Goal: Task Accomplishment & Management: Manage account settings

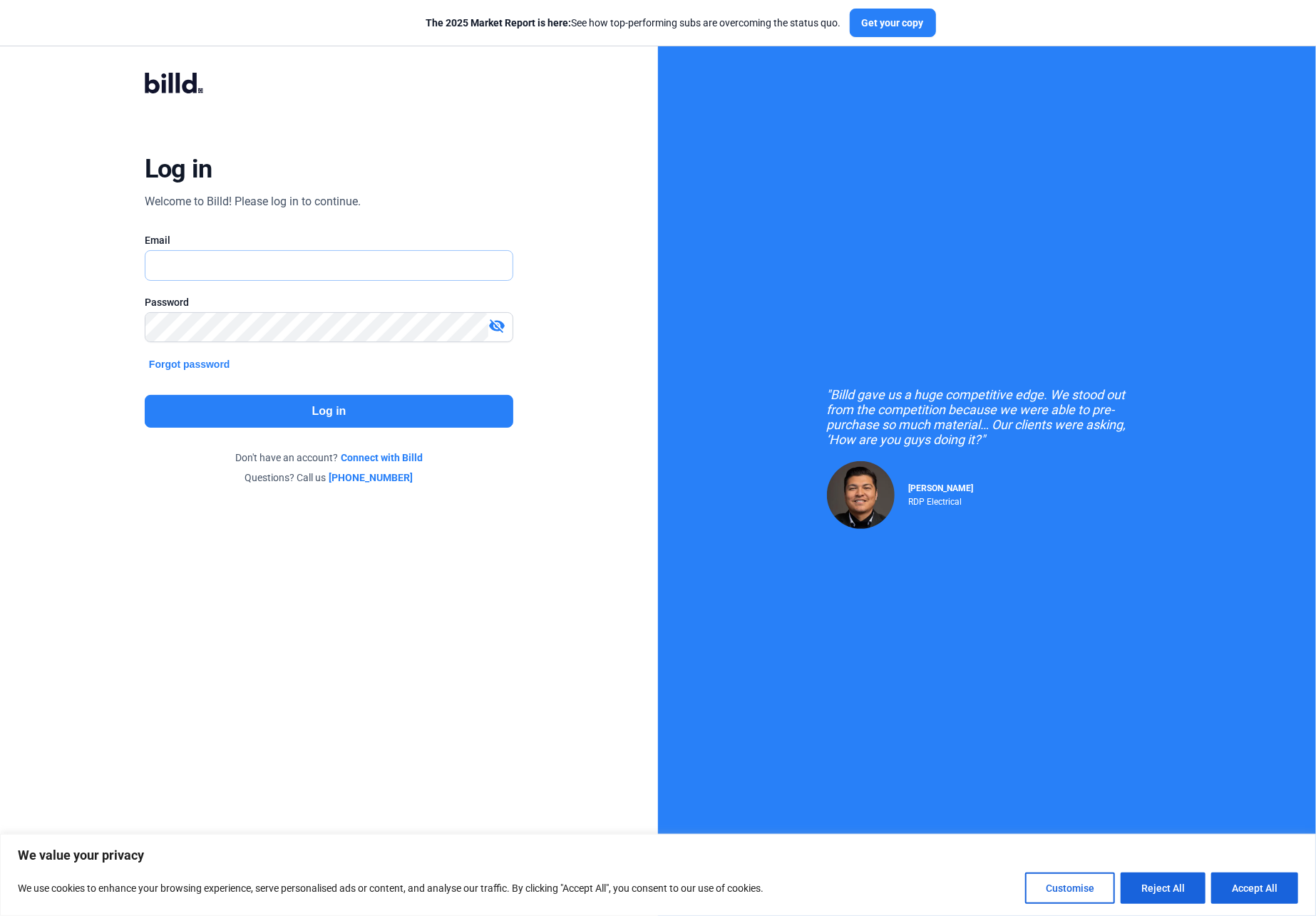
type input "[PERSON_NAME][EMAIL_ADDRESS][DOMAIN_NAME]"
click at [327, 409] on button "Log in" at bounding box center [329, 412] width 369 height 33
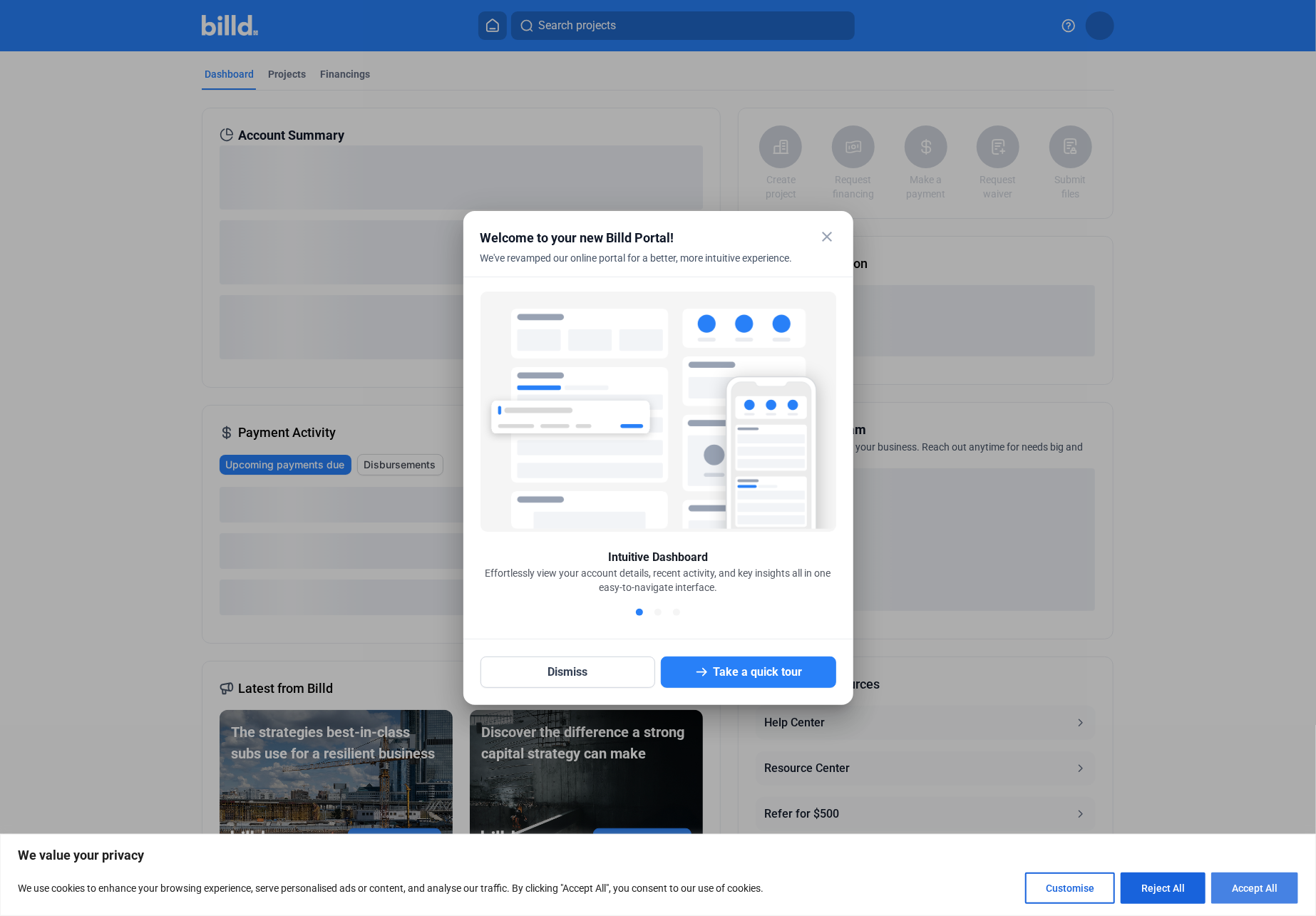
click at [1279, 881] on button "Accept All" at bounding box center [1255, 887] width 87 height 31
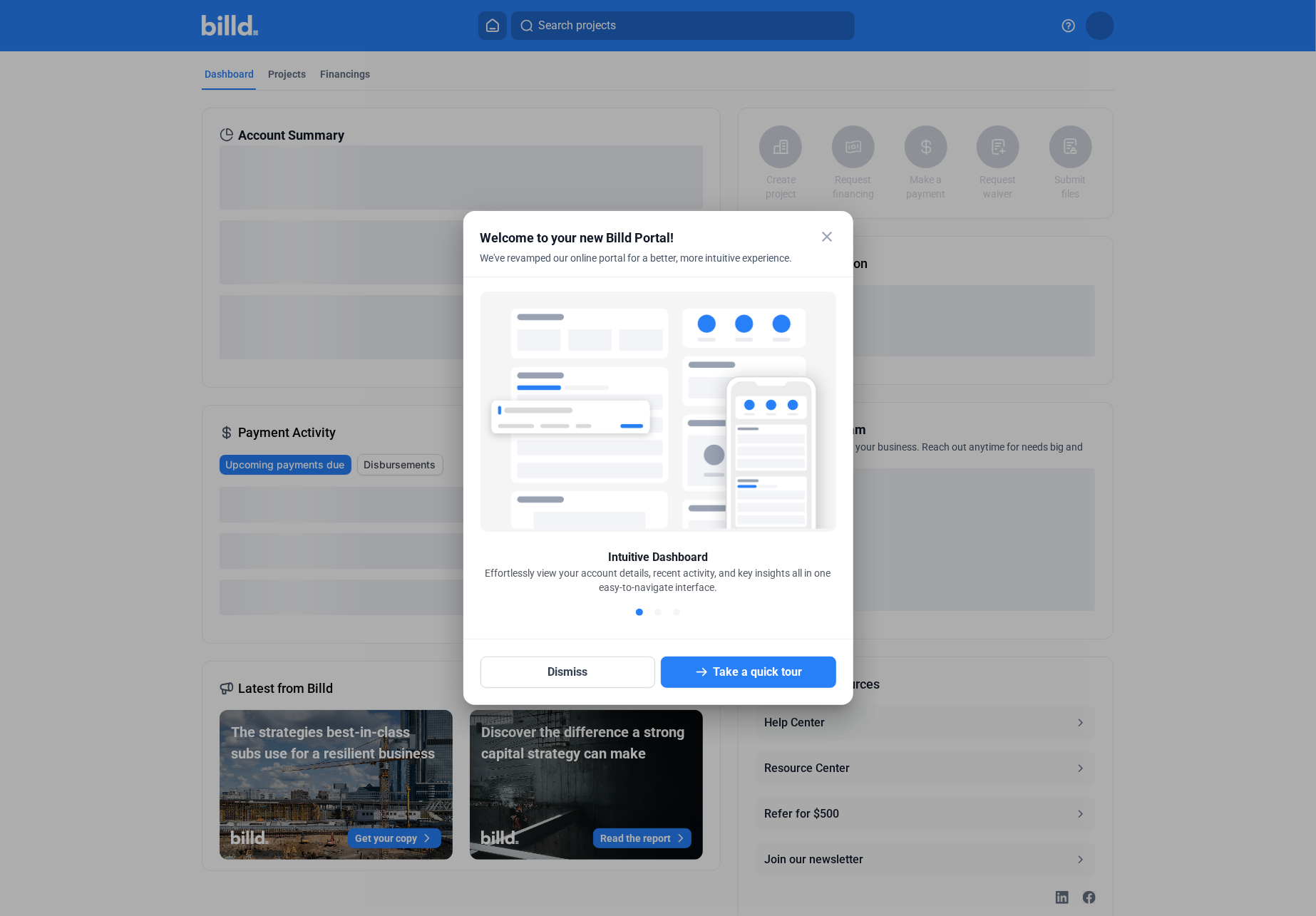
checkbox input "true"
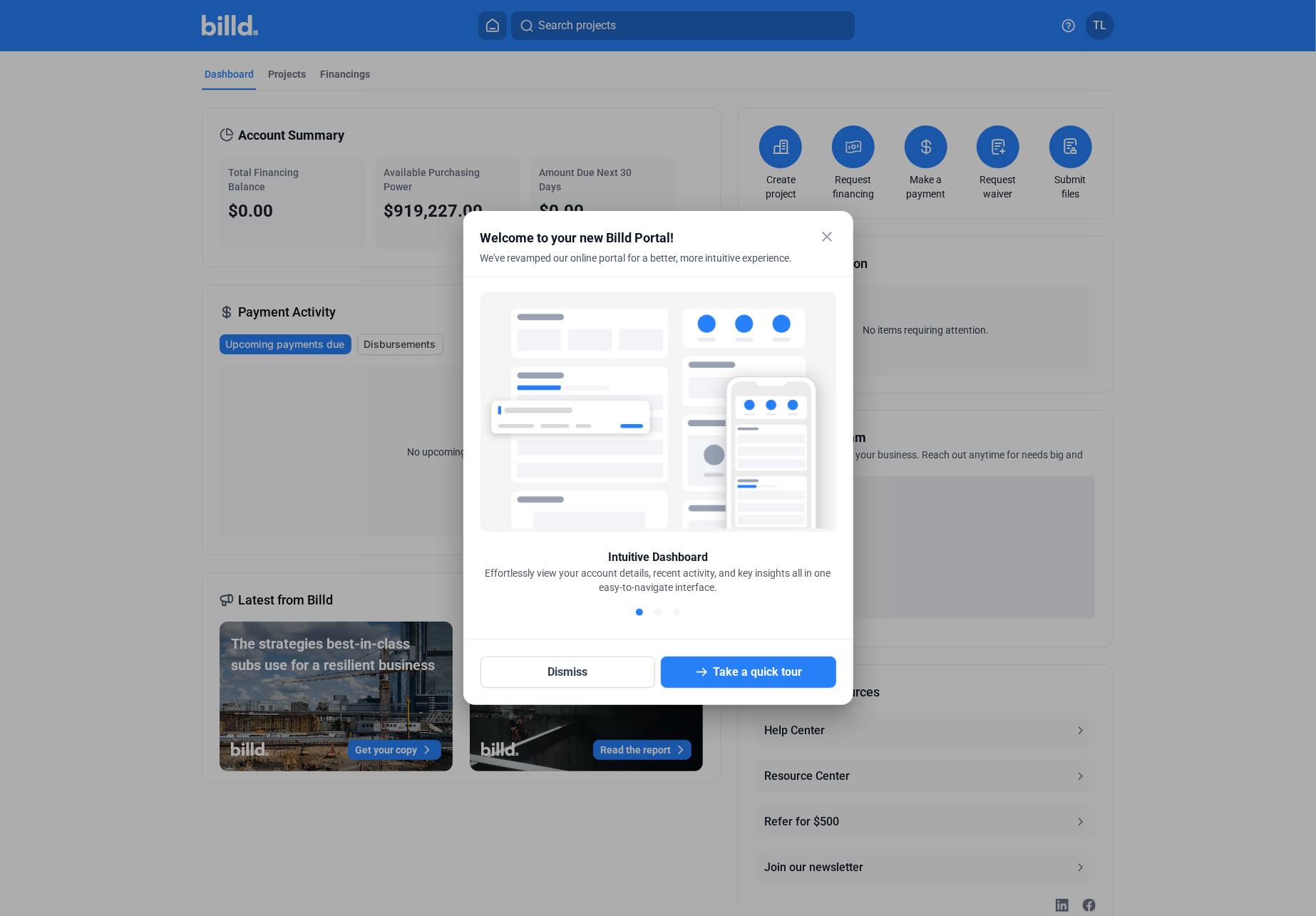
click at [822, 234] on mat-icon "close" at bounding box center [828, 236] width 17 height 17
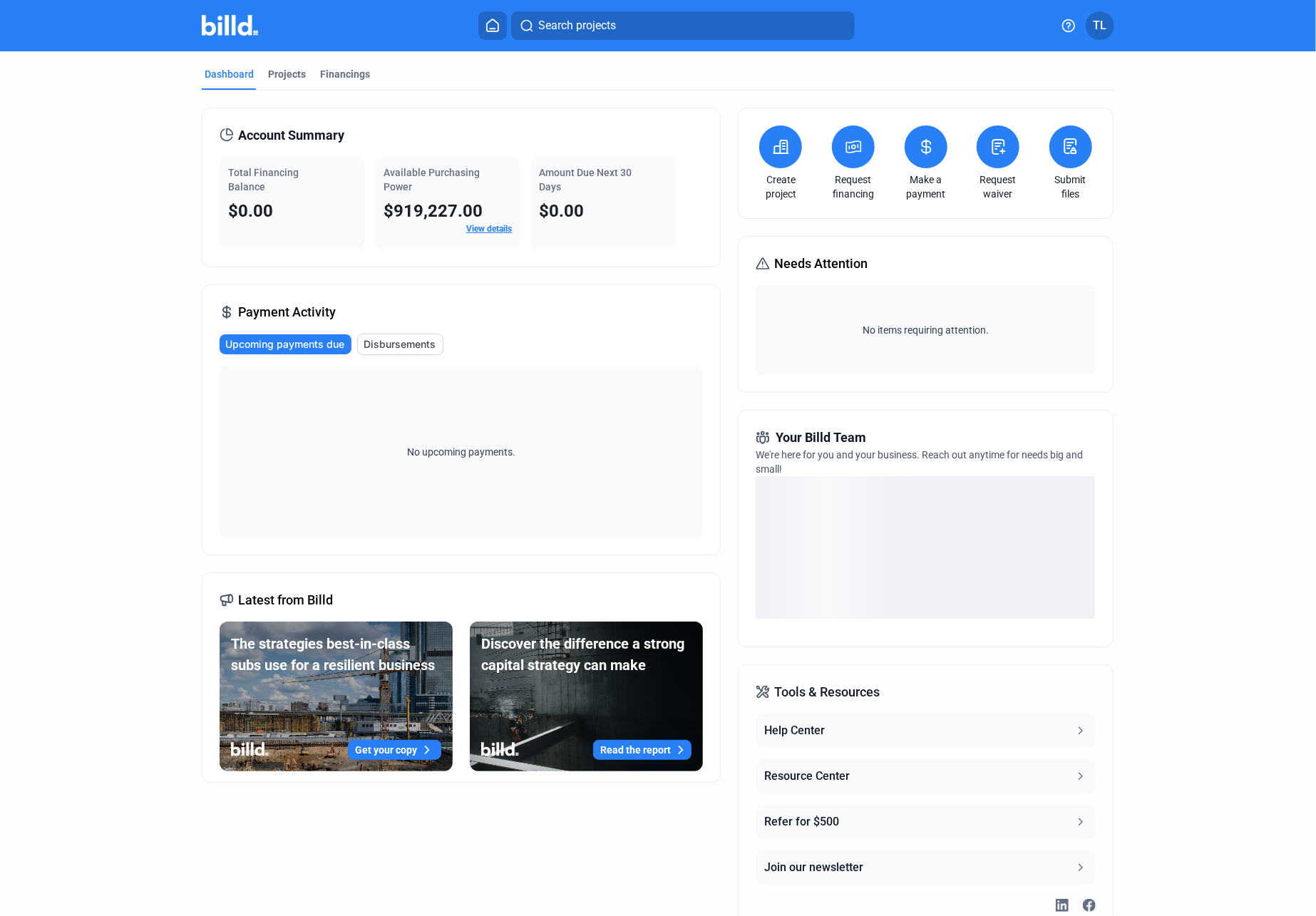
click at [1062, 149] on icon at bounding box center [1071, 146] width 18 height 17
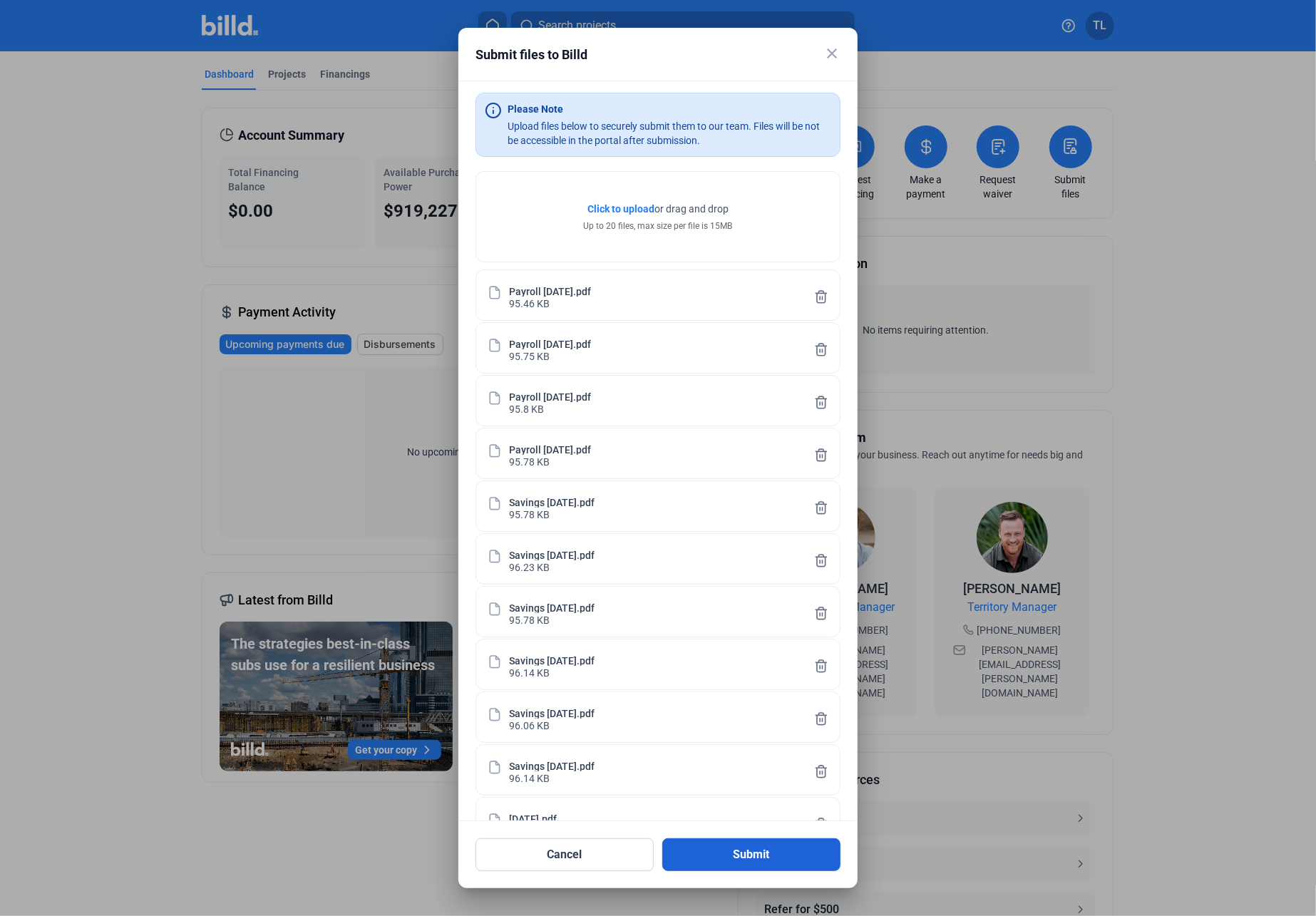
click at [739, 852] on button "Submit" at bounding box center [751, 855] width 179 height 33
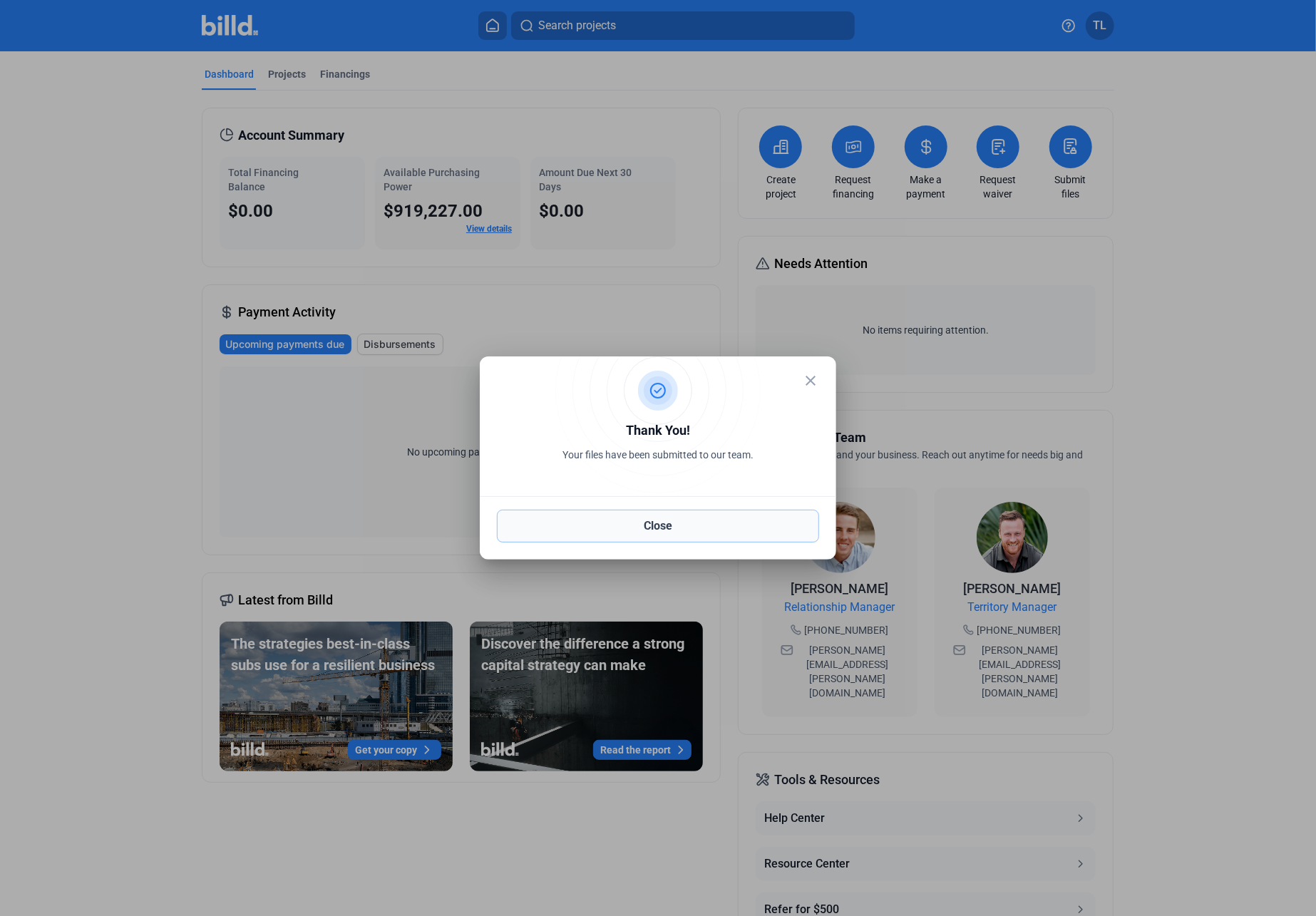
click at [648, 531] on button "Close" at bounding box center [658, 526] width 322 height 33
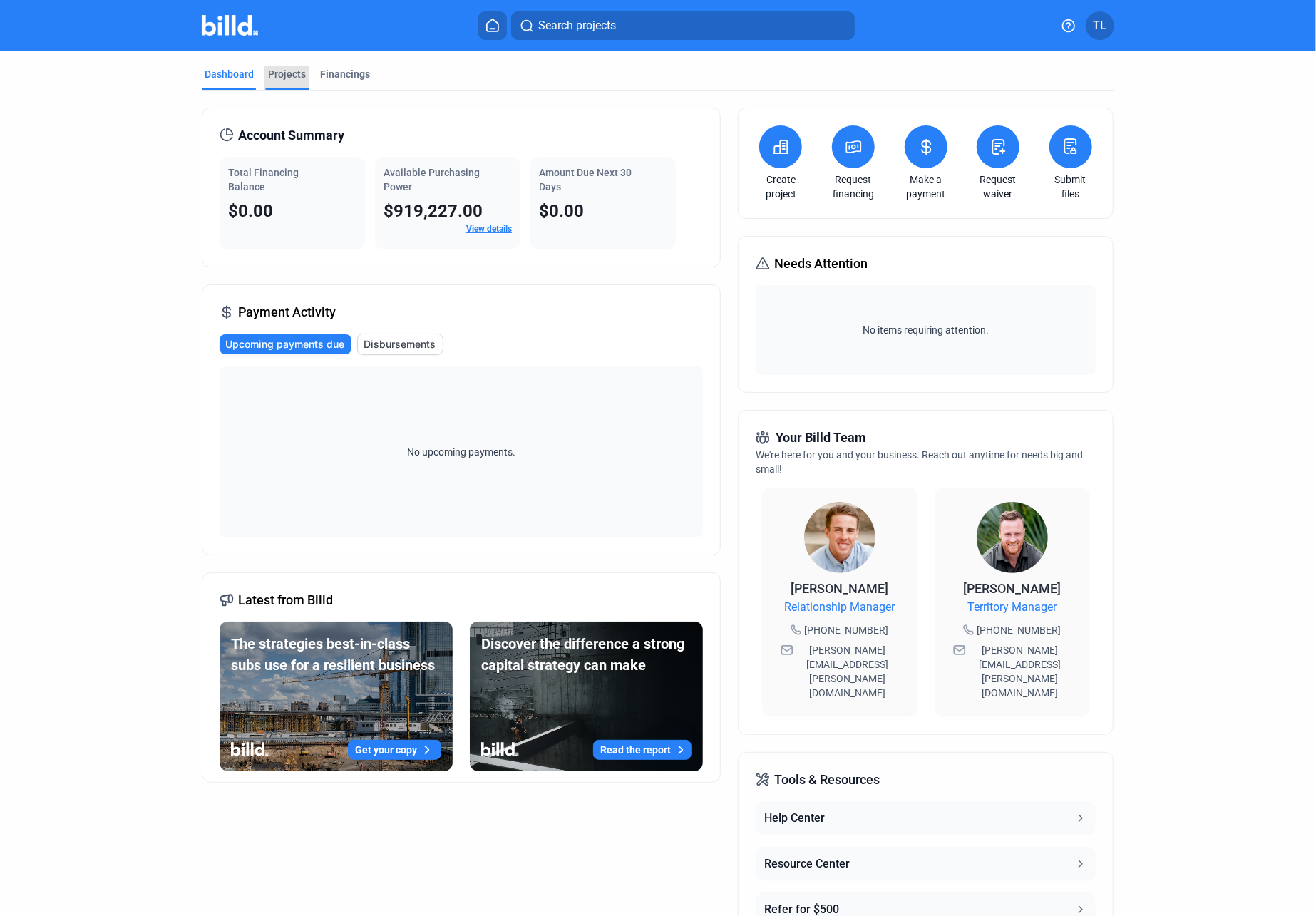
click at [275, 74] on div "Projects" at bounding box center [287, 73] width 38 height 14
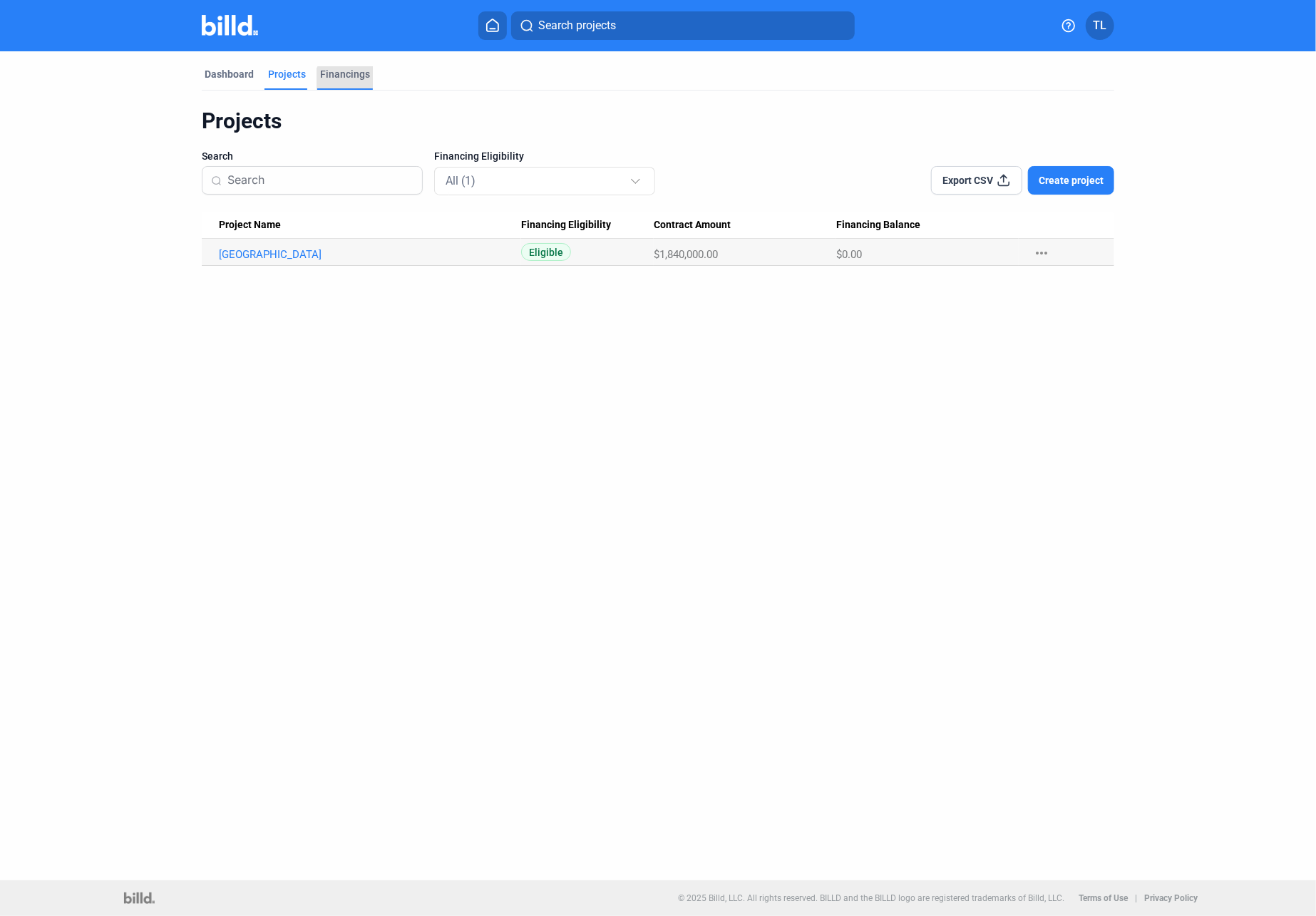
click at [344, 80] on div "Financings" at bounding box center [345, 73] width 50 height 14
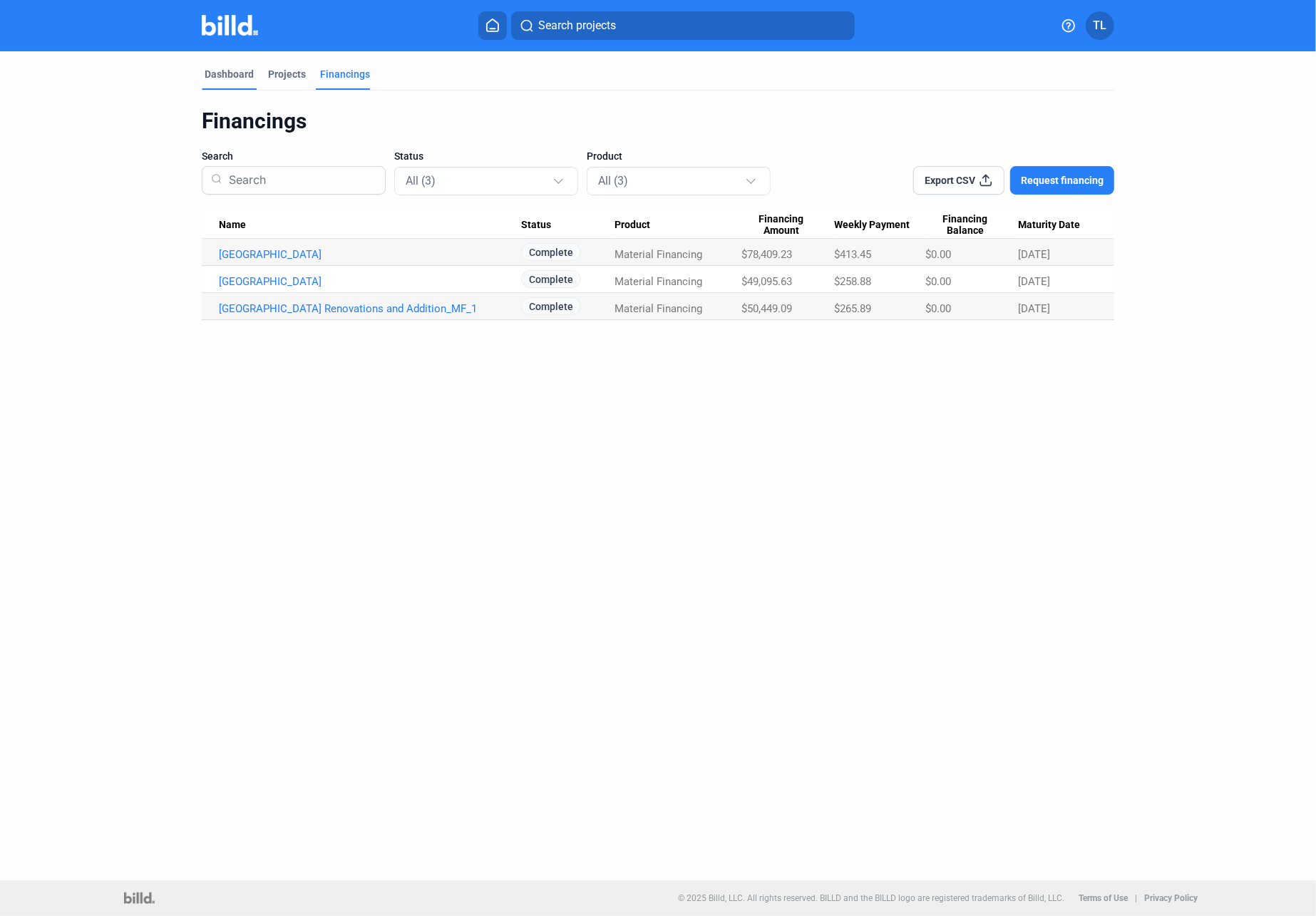
click at [223, 79] on div "Dashboard" at bounding box center [229, 73] width 49 height 14
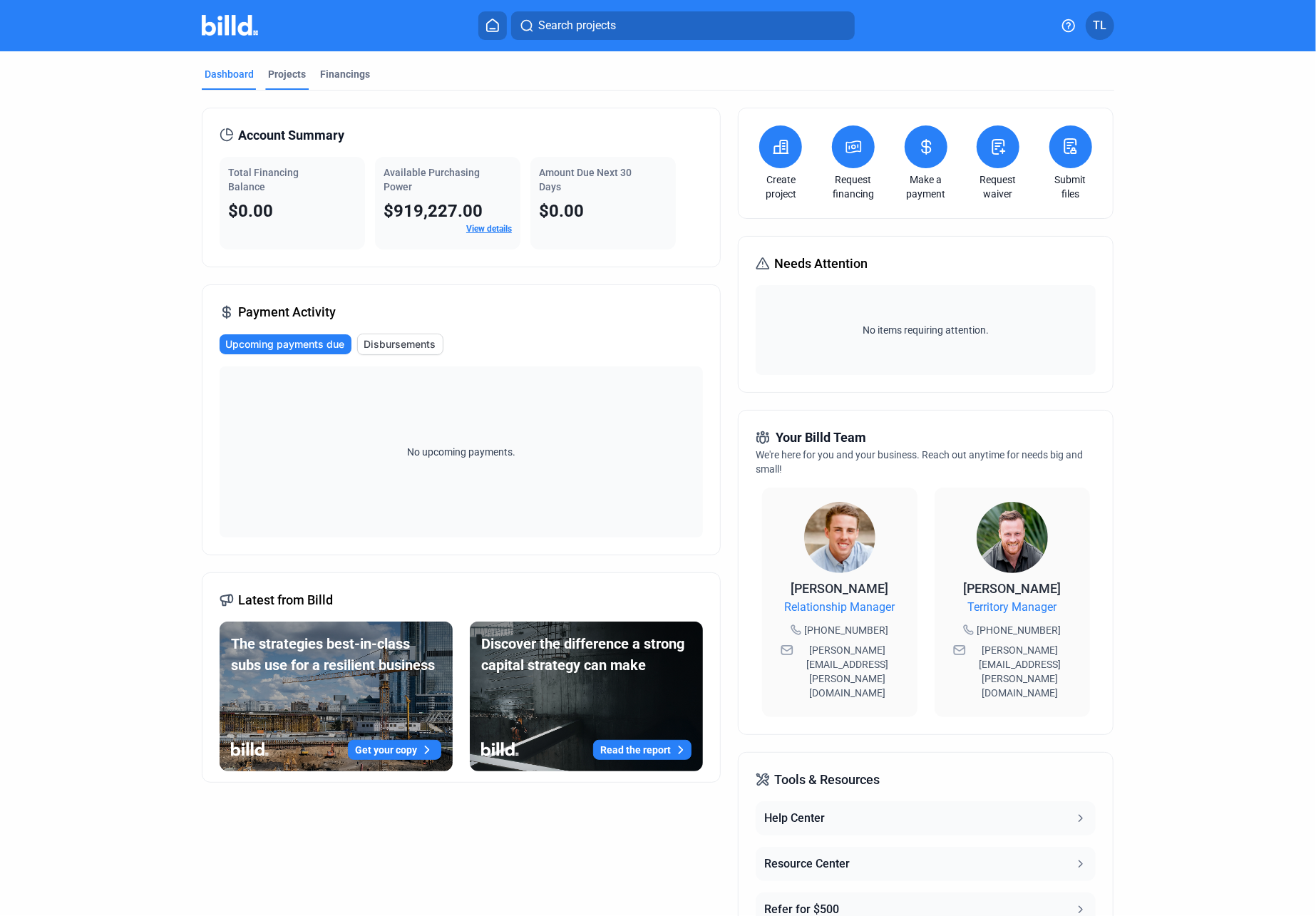
click at [278, 77] on div "Projects" at bounding box center [287, 73] width 38 height 14
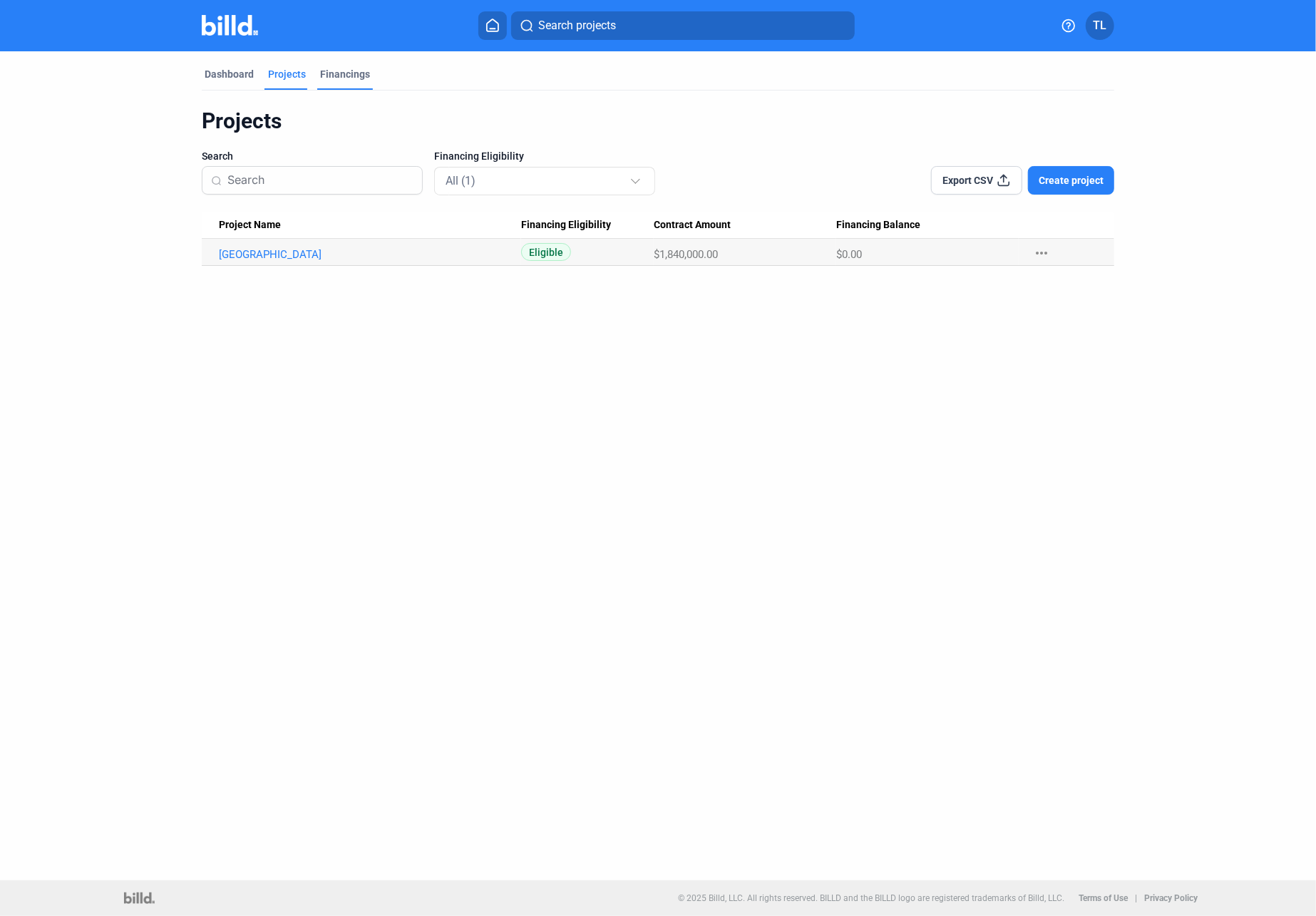
click at [341, 77] on div "Financings" at bounding box center [345, 73] width 50 height 14
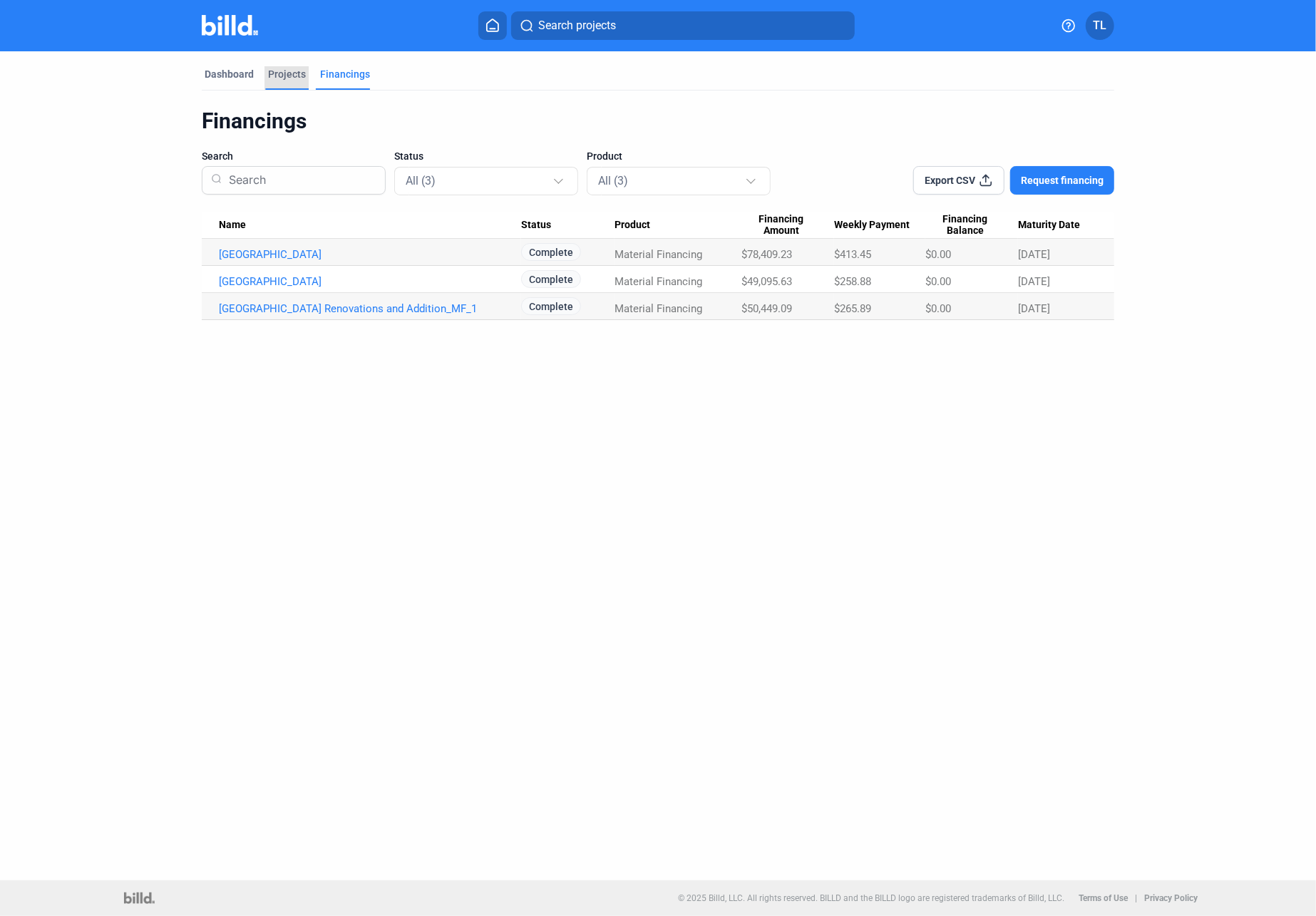
click at [282, 74] on div "Projects" at bounding box center [287, 73] width 38 height 14
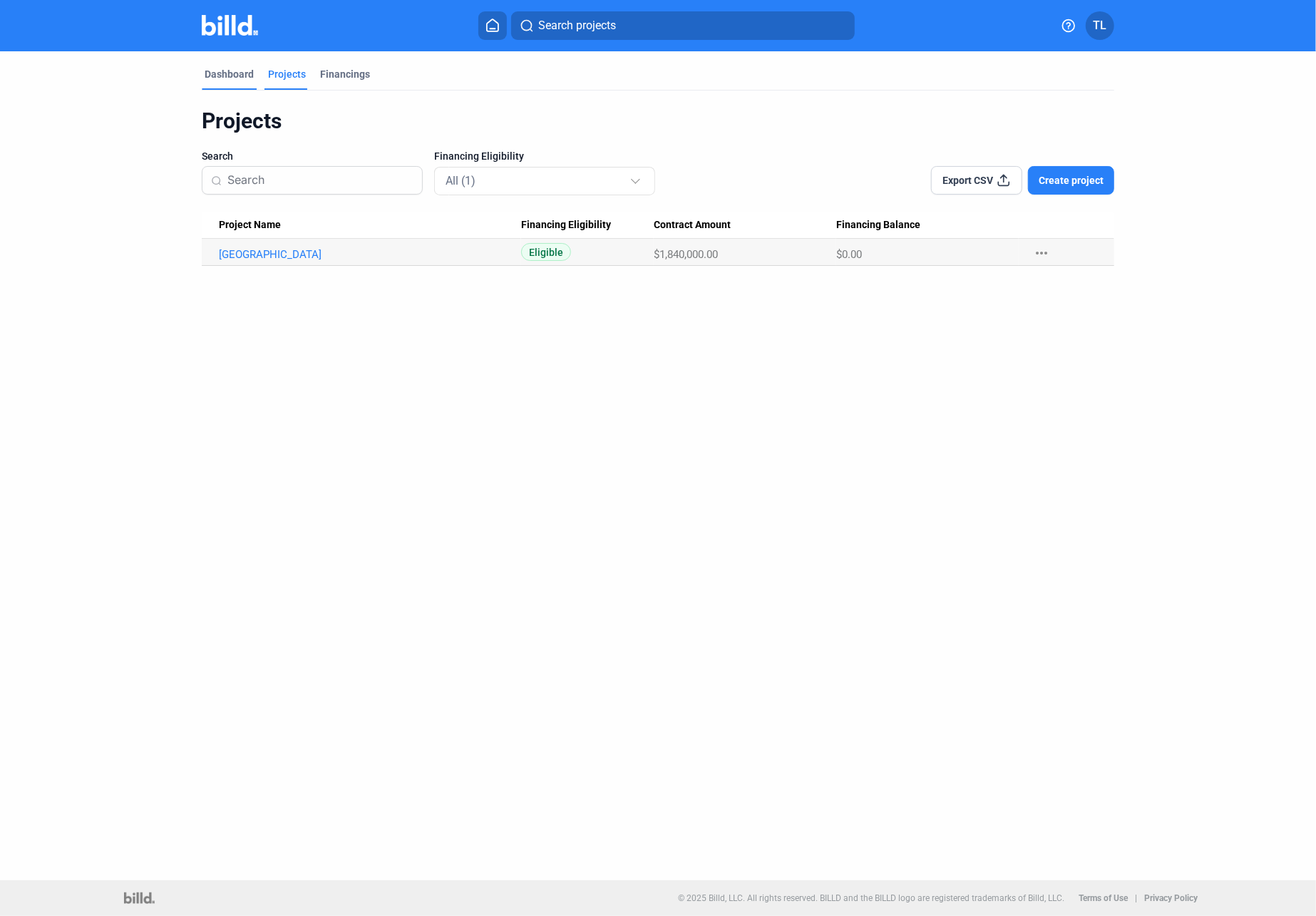
click at [223, 75] on div "Dashboard" at bounding box center [229, 73] width 49 height 14
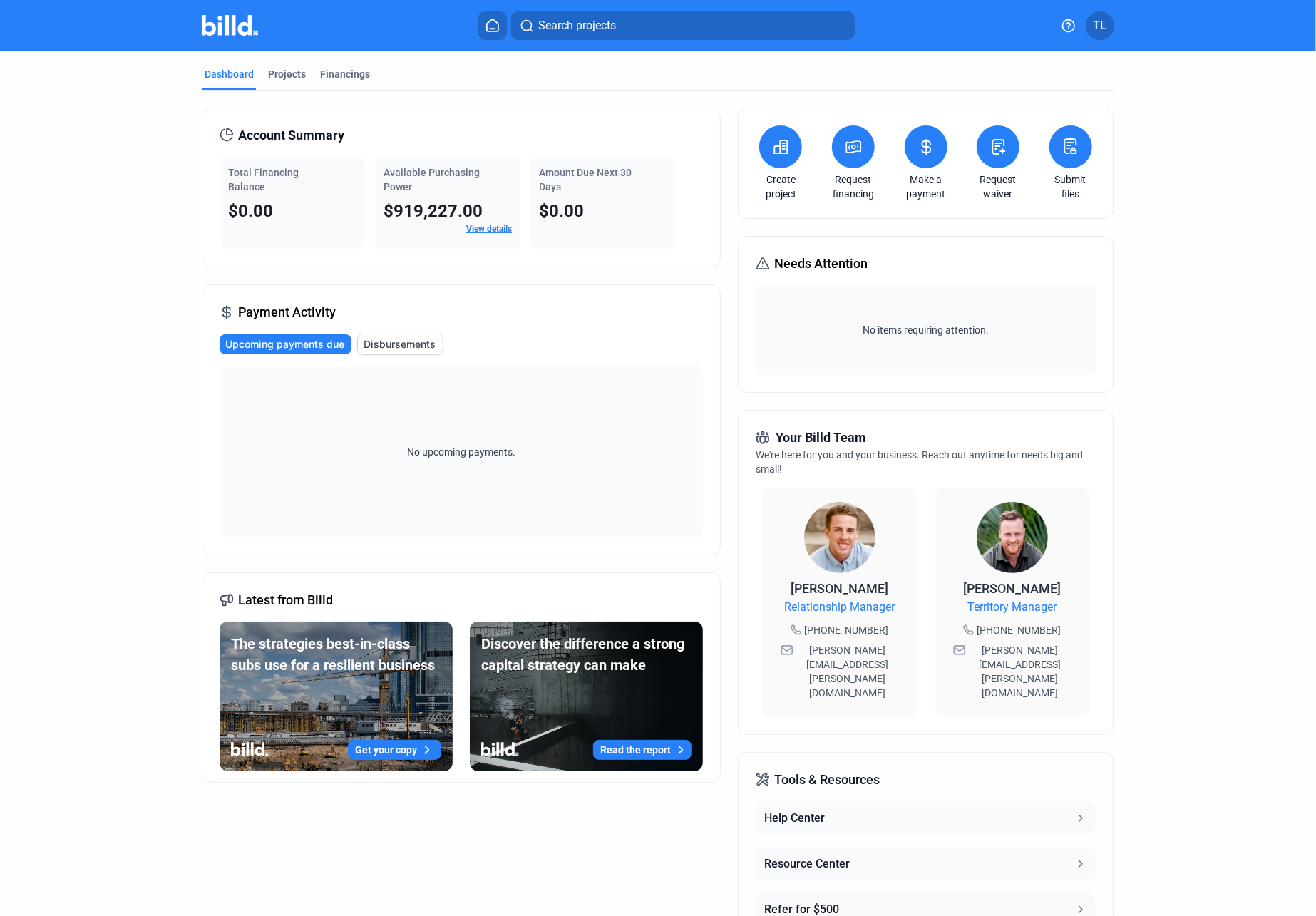
click at [1094, 30] on span "TL" at bounding box center [1101, 25] width 14 height 17
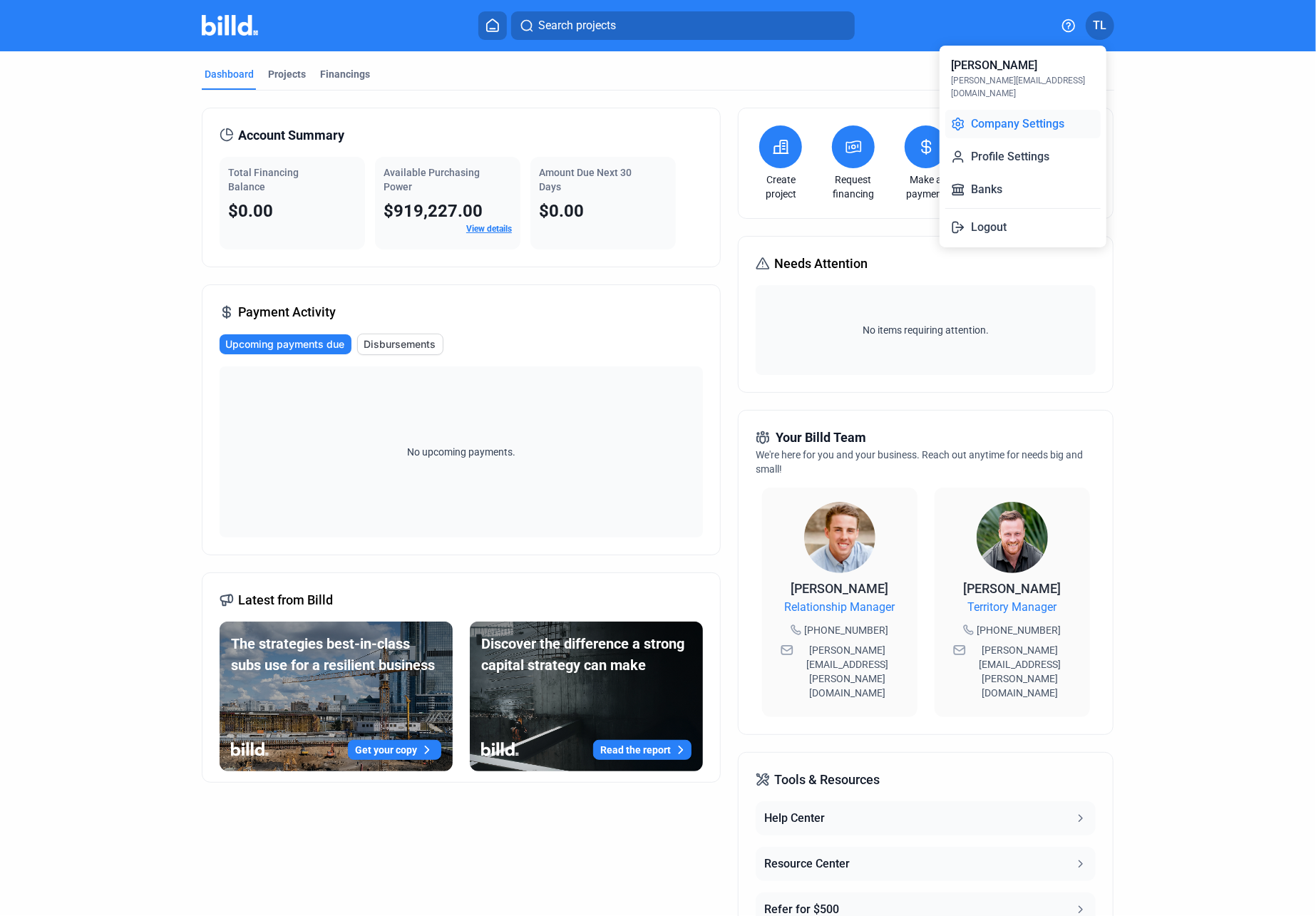
click at [989, 110] on button "Company Settings" at bounding box center [1023, 124] width 156 height 29
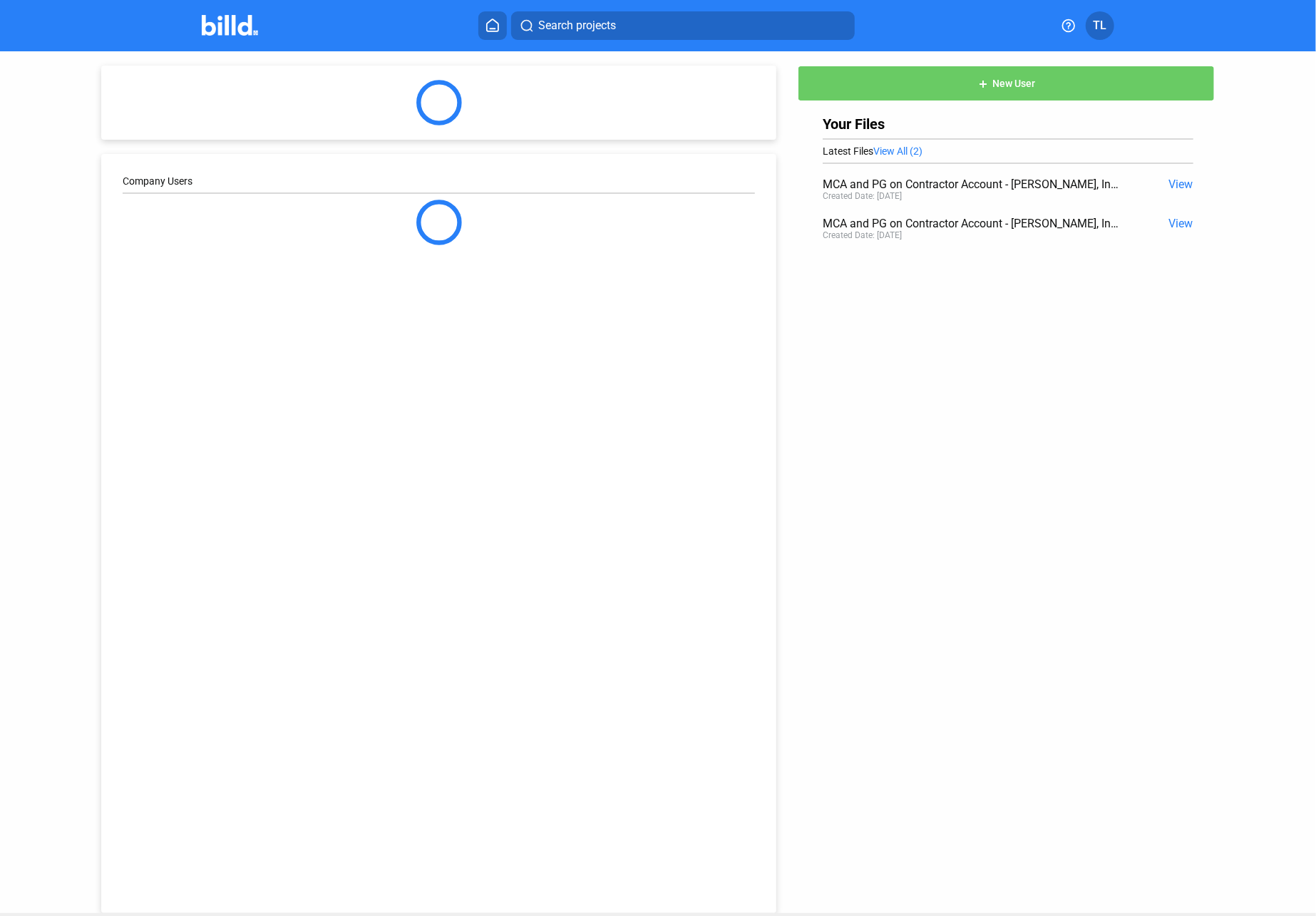
click at [1091, 25] on button "TL" at bounding box center [1100, 25] width 29 height 29
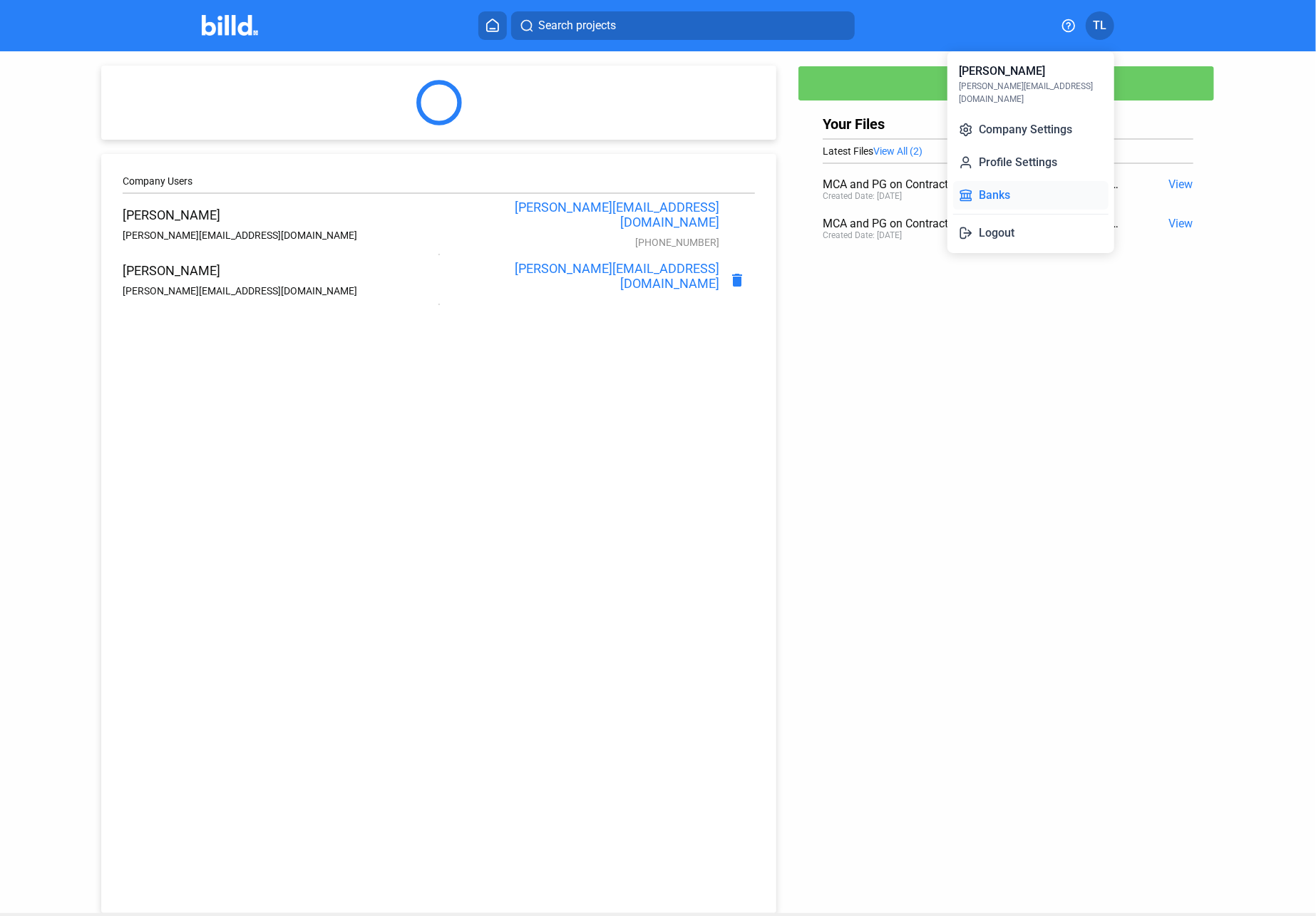
click at [1020, 181] on button "Banks" at bounding box center [1031, 195] width 156 height 29
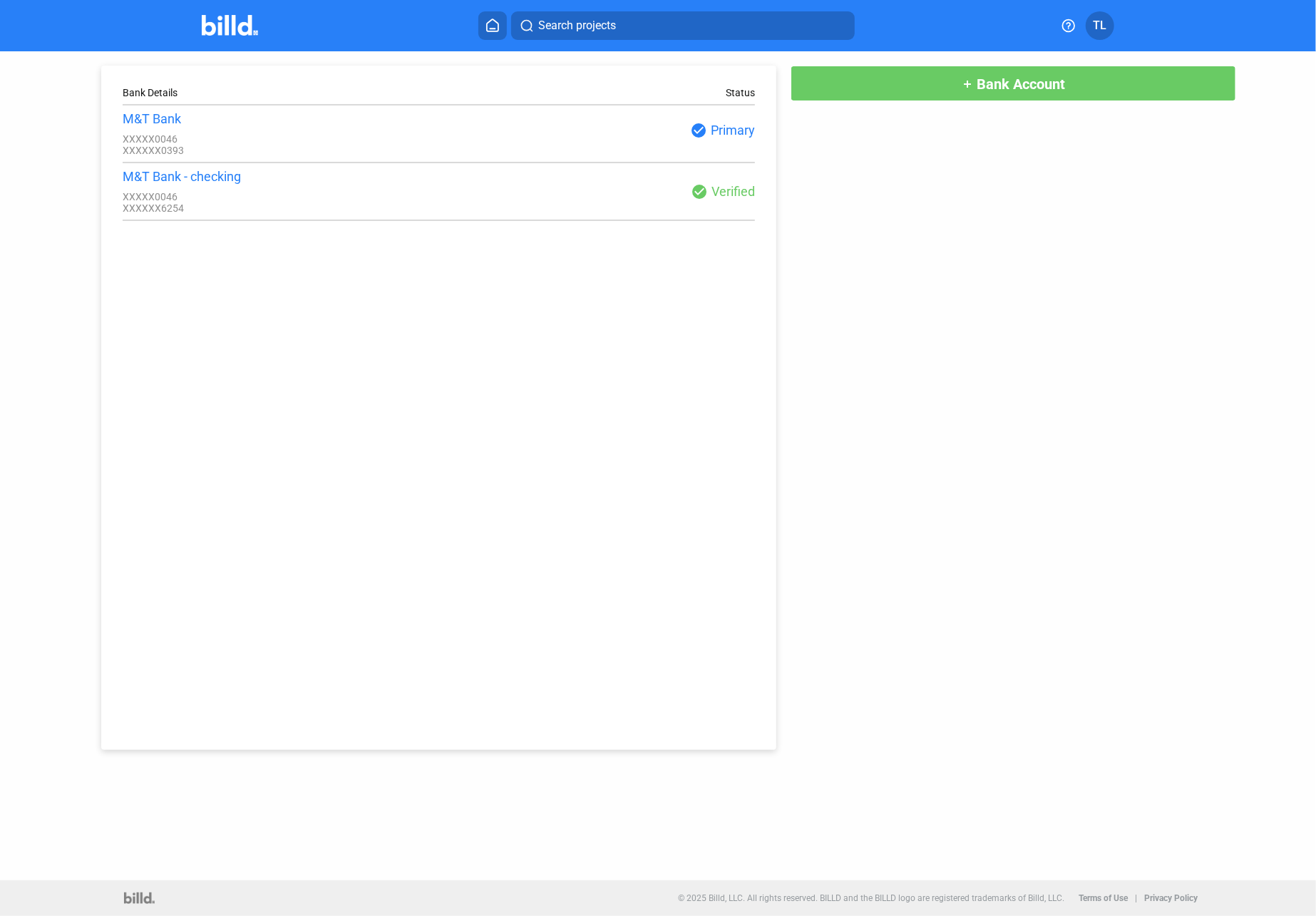
click at [1096, 17] on span "TL" at bounding box center [1101, 25] width 14 height 17
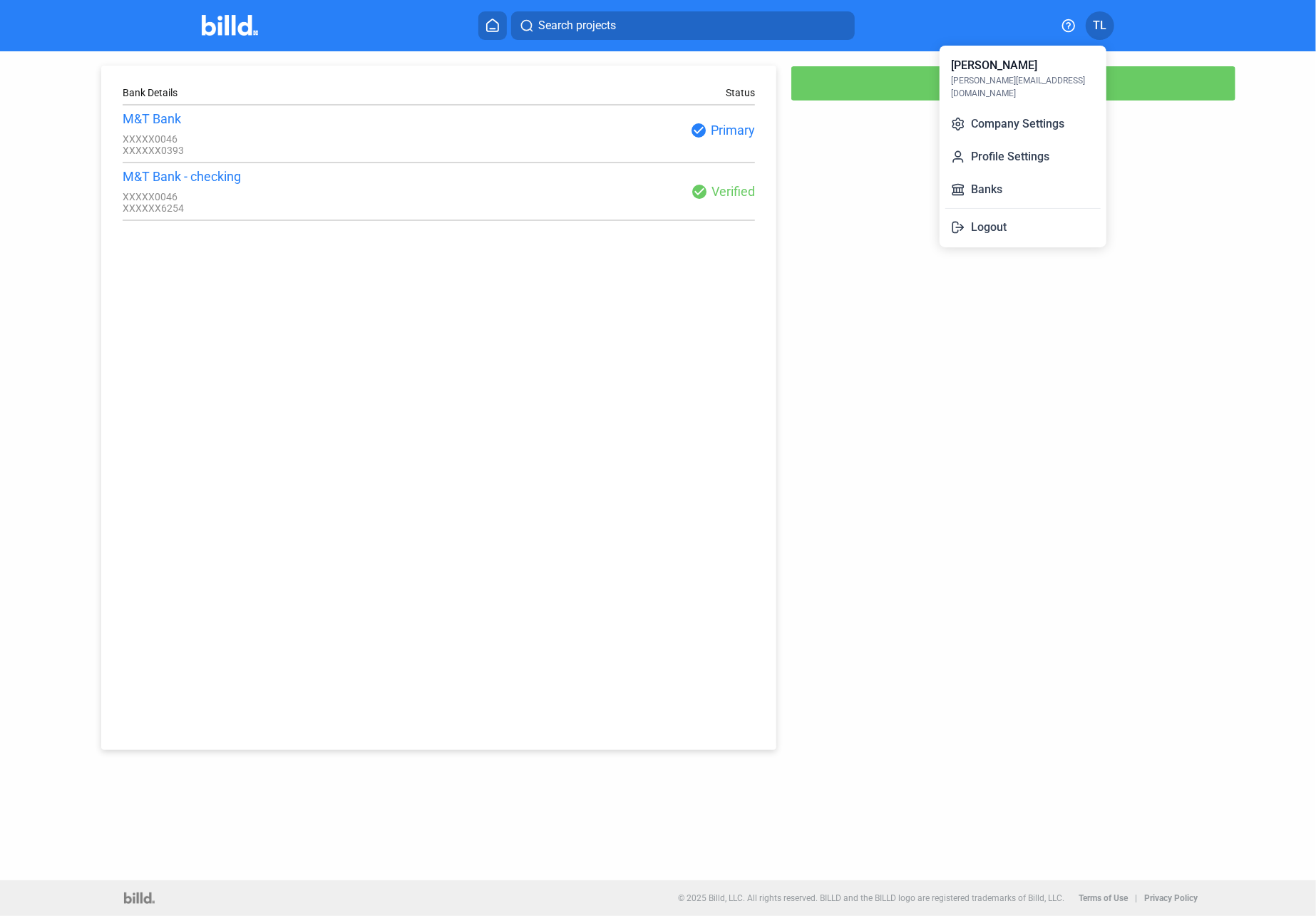
drag, startPoint x: 982, startPoint y: 222, endPoint x: 982, endPoint y: 214, distance: 8.0
click at [982, 214] on button "Logout" at bounding box center [1023, 227] width 156 height 29
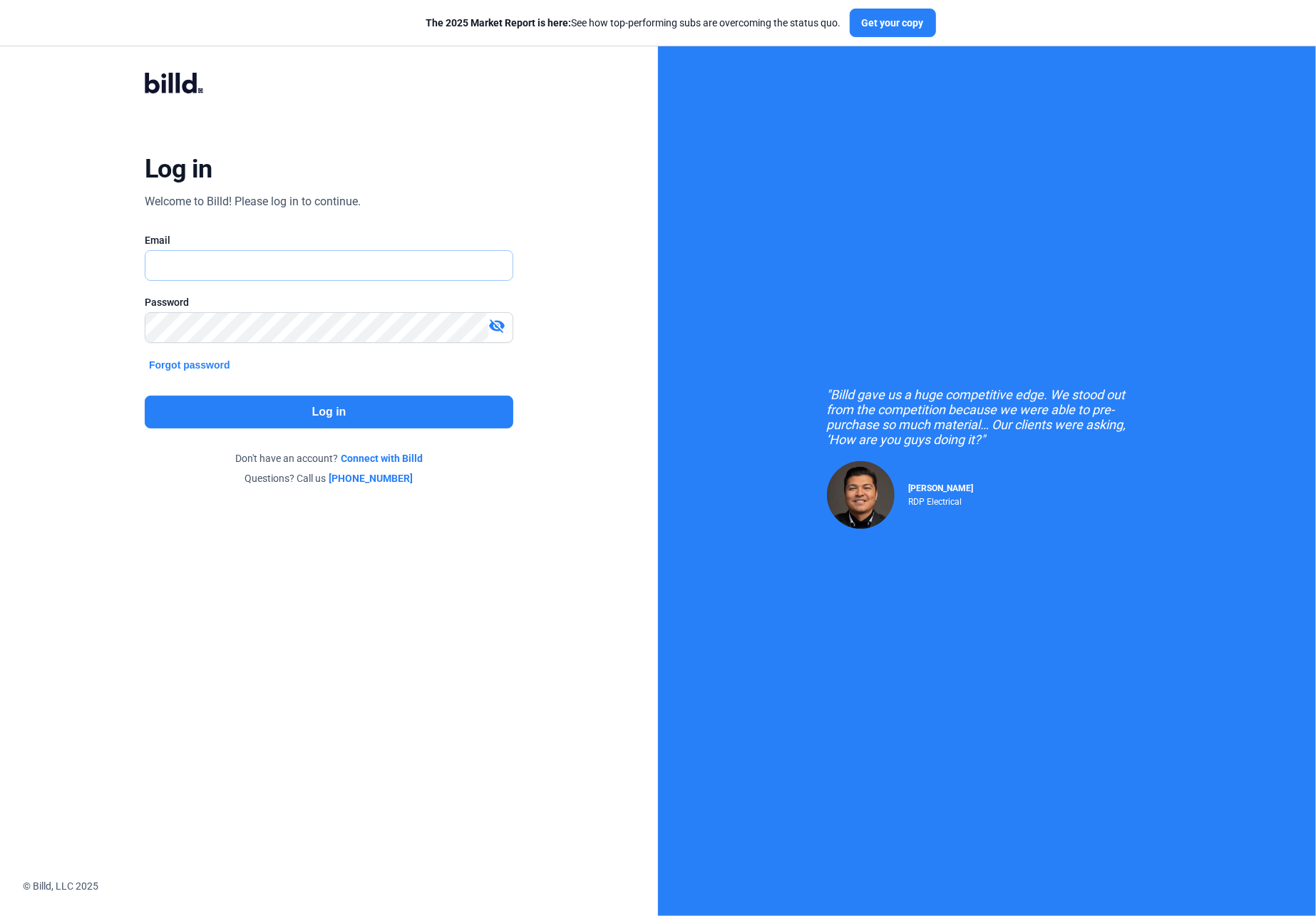
type input "[PERSON_NAME][EMAIL_ADDRESS][DOMAIN_NAME]"
